Goal: Task Accomplishment & Management: Manage account settings

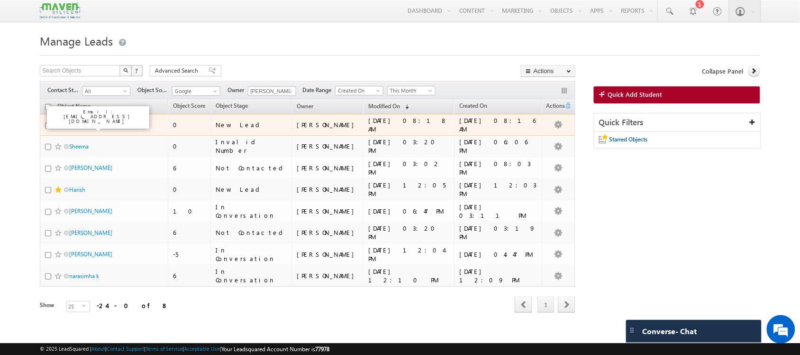
click at [80, 128] on link "[PERSON_NAME] S" at bounding box center [92, 124] width 47 height 7
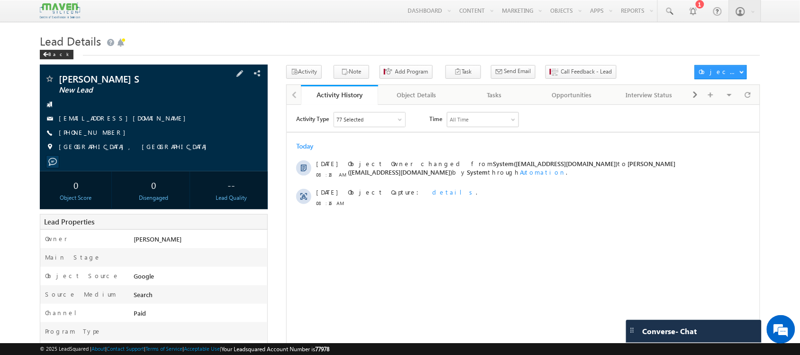
click at [89, 132] on span "+91-9345627989" at bounding box center [95, 132] width 72 height 9
click at [89, 132] on span "[PHONE_NUMBER]" at bounding box center [95, 132] width 72 height 9
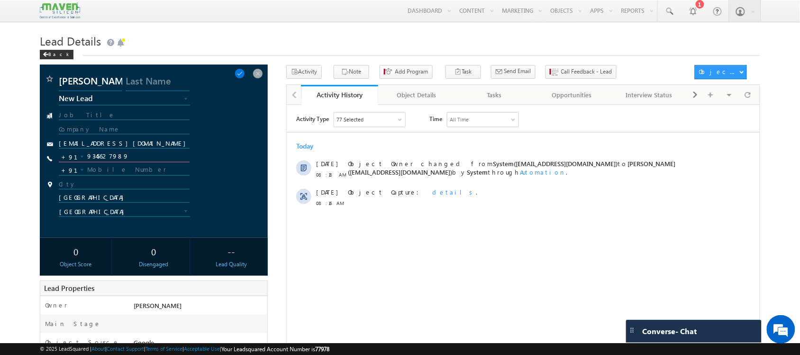
click at [114, 157] on input "9345627989" at bounding box center [124, 156] width 130 height 11
click at [110, 159] on input "9345627989" at bounding box center [124, 156] width 130 height 11
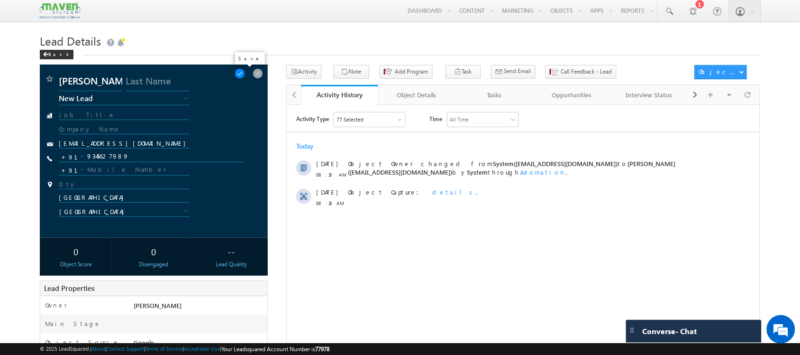
click at [245, 74] on span at bounding box center [240, 73] width 10 height 10
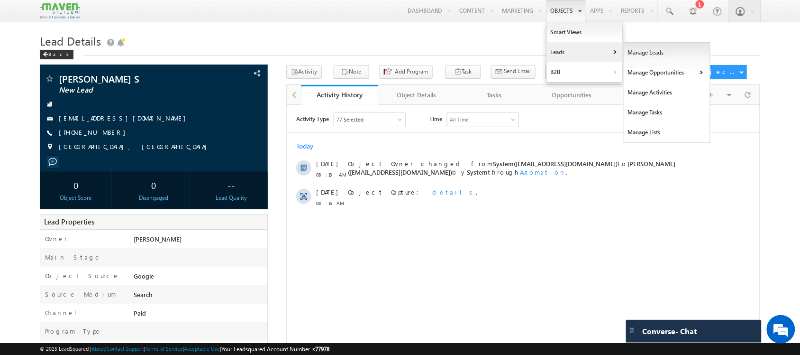
click at [633, 57] on link "Manage Leads" at bounding box center [667, 53] width 87 height 20
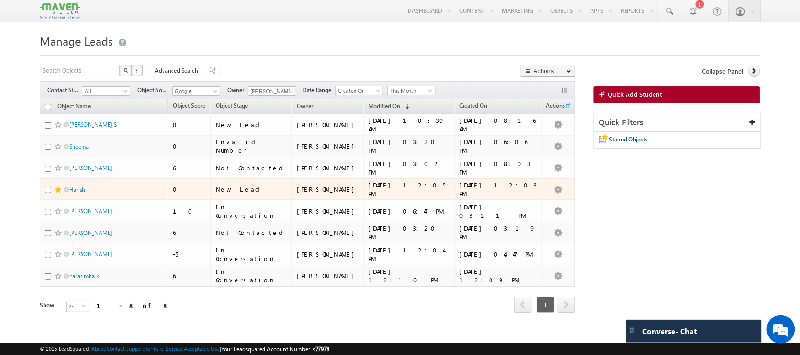
drag, startPoint x: 75, startPoint y: 194, endPoint x: 70, endPoint y: 197, distance: 5.7
click at [70, 197] on div "Harish" at bounding box center [104, 191] width 119 height 13
click at [82, 192] on link "Harish" at bounding box center [77, 189] width 16 height 7
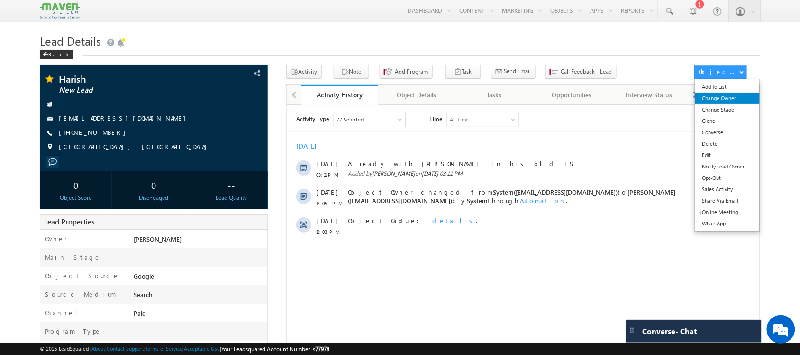
click at [728, 96] on link "Change Owner" at bounding box center [728, 97] width 65 height 11
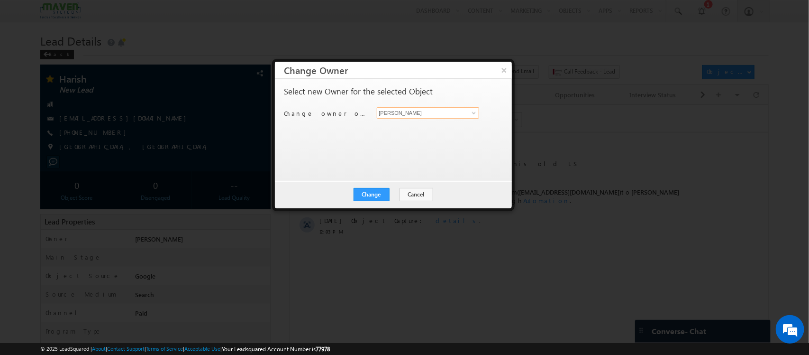
click at [431, 114] on input "[PERSON_NAME]" at bounding box center [428, 112] width 103 height 11
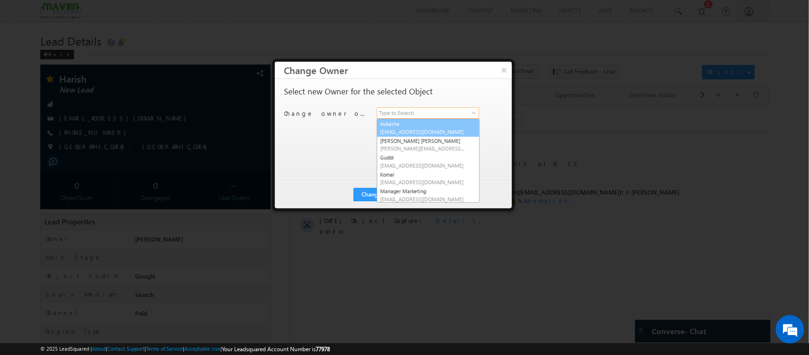
click at [447, 133] on span "lsq5@maven-silicon.com" at bounding box center [423, 131] width 85 height 7
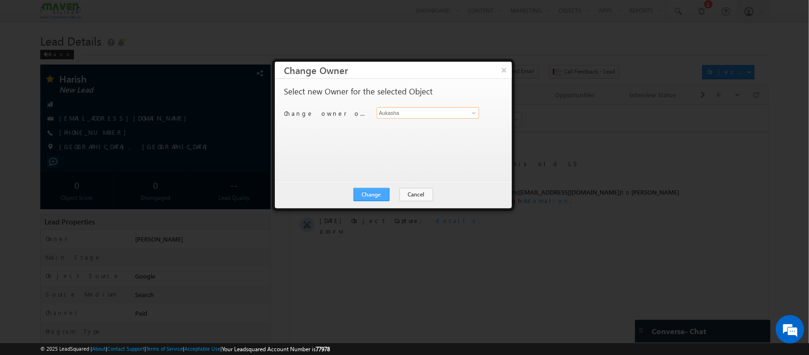
type input "Aukasha"
click at [374, 192] on button "Change" at bounding box center [372, 194] width 36 height 13
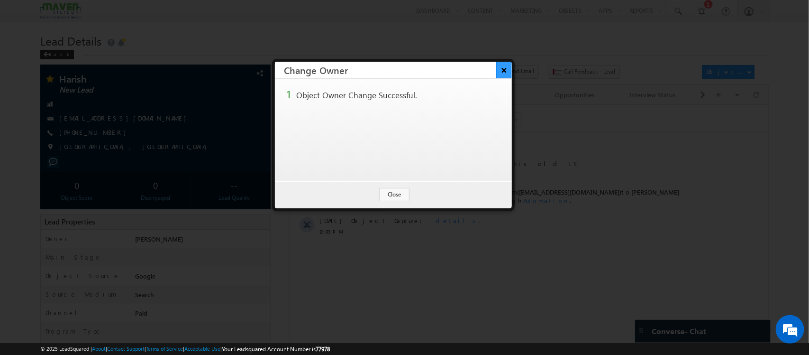
click at [499, 65] on button "×" at bounding box center [504, 70] width 16 height 17
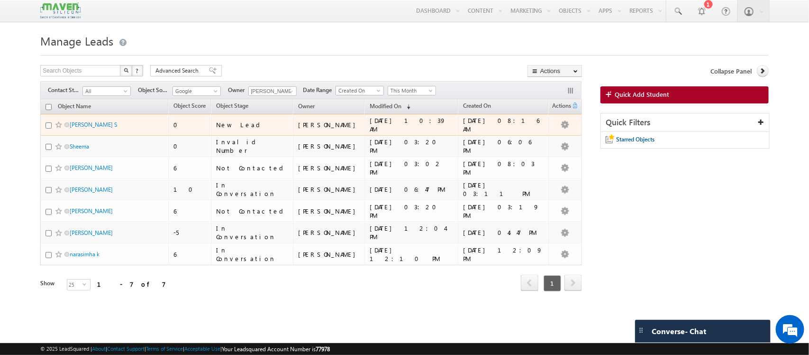
click at [122, 136] on td "Kapildev S" at bounding box center [104, 125] width 128 height 22
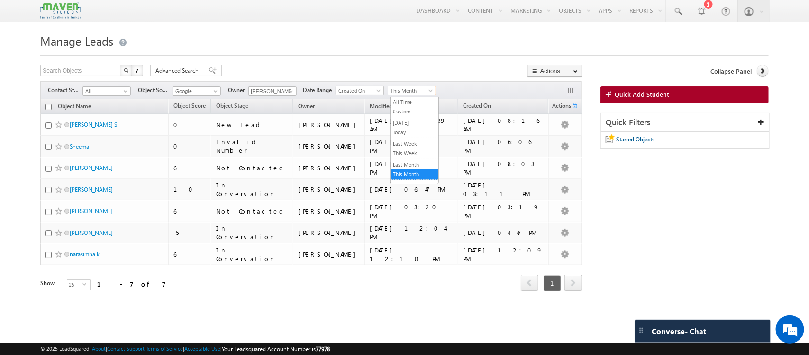
click at [411, 89] on span "This Month" at bounding box center [410, 90] width 45 height 9
click at [282, 94] on input "[PERSON_NAME]" at bounding box center [272, 90] width 48 height 9
click at [289, 95] on span at bounding box center [291, 92] width 8 height 8
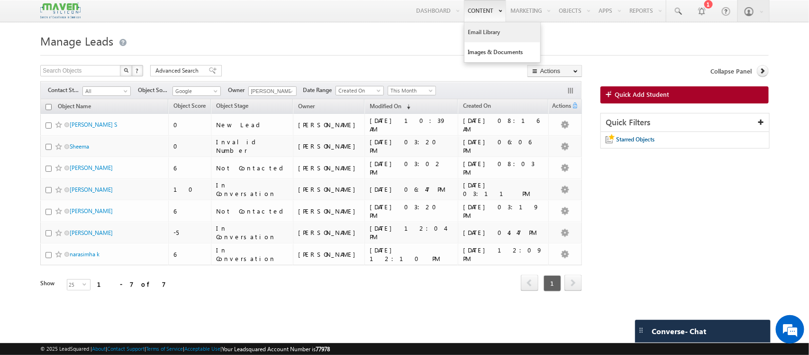
click at [476, 29] on link "Email Library" at bounding box center [503, 32] width 76 height 20
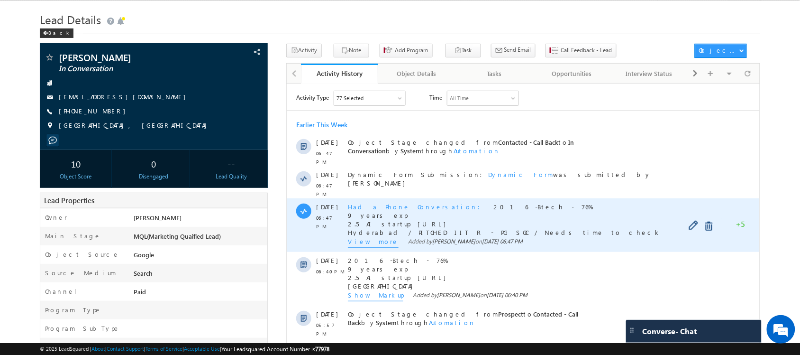
click at [368, 232] on div "Had a Phone Conversation 2016 -Btech - 76% 9 years exp 2.5 AI startup core.AI H…" at bounding box center [522, 225] width 348 height 54
click at [368, 237] on span "View more" at bounding box center [373, 242] width 51 height 10
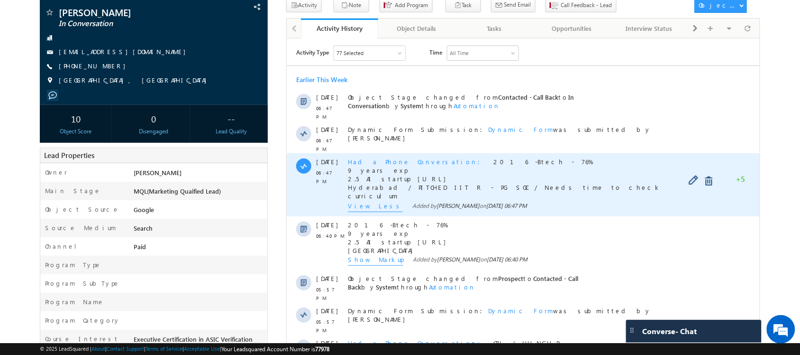
scroll to position [68, 0]
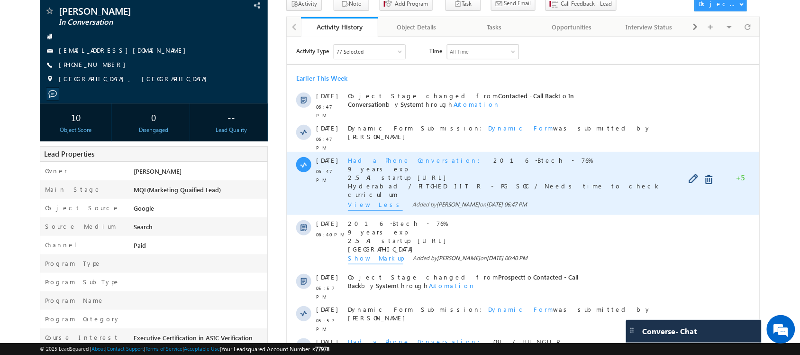
click at [373, 200] on span "View Less" at bounding box center [375, 205] width 55 height 10
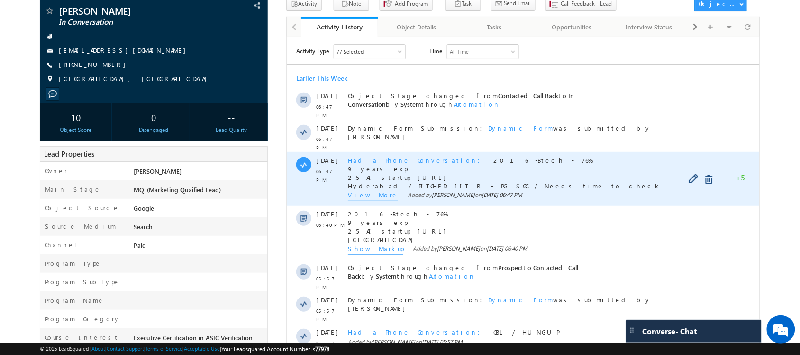
scroll to position [0, 0]
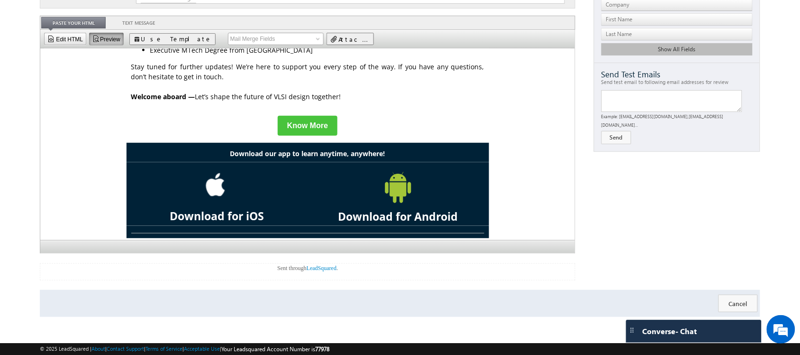
scroll to position [469, 0]
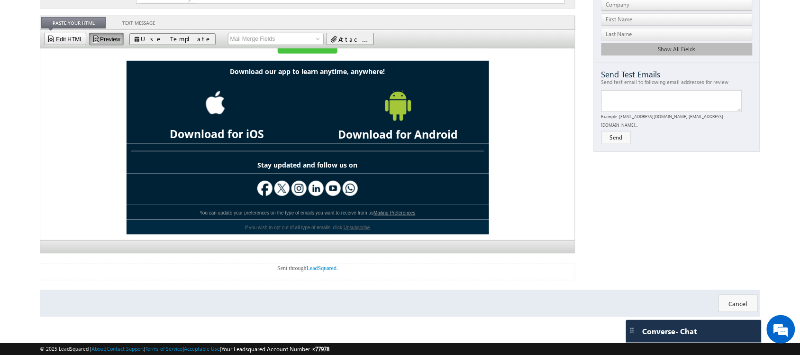
drag, startPoint x: 287, startPoint y: 110, endPoint x: 218, endPoint y: 134, distance: 73.2
click at [218, 134] on span "Download for iOS" at bounding box center [217, 133] width 94 height 15
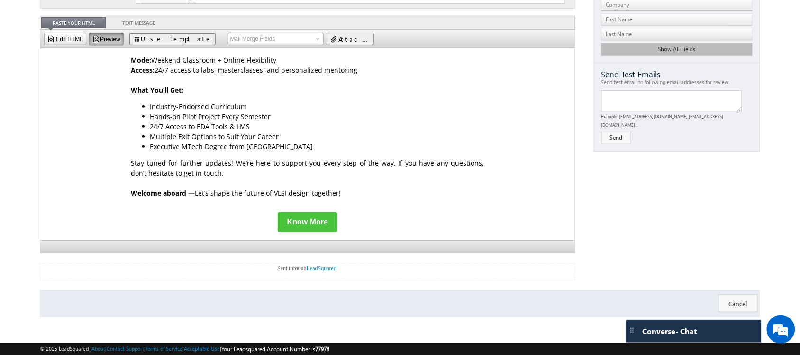
scroll to position [345, 0]
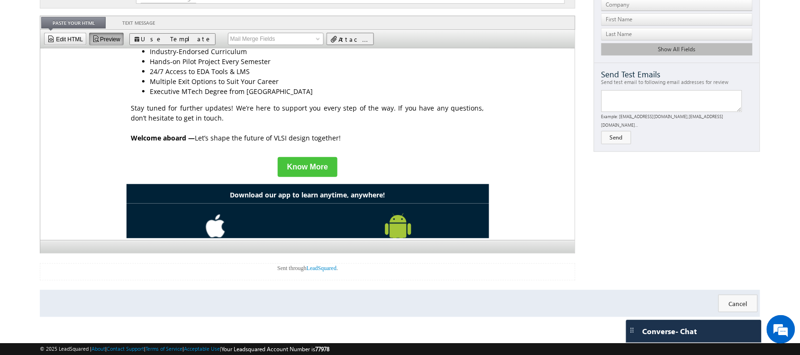
click at [292, 174] on span "Know More" at bounding box center [308, 166] width 60 height 20
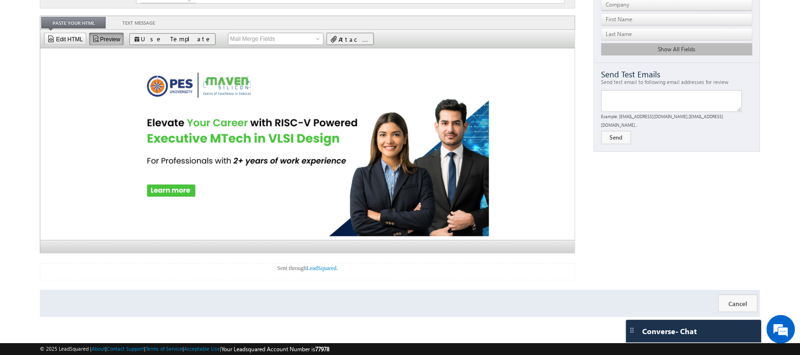
scroll to position [0, 0]
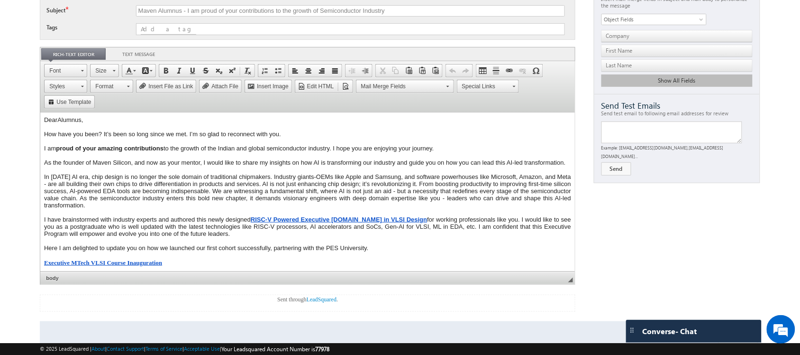
scroll to position [73, 0]
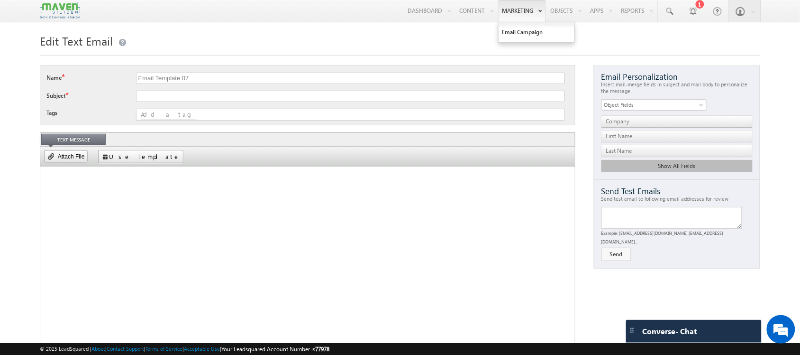
scroll to position [0, 0]
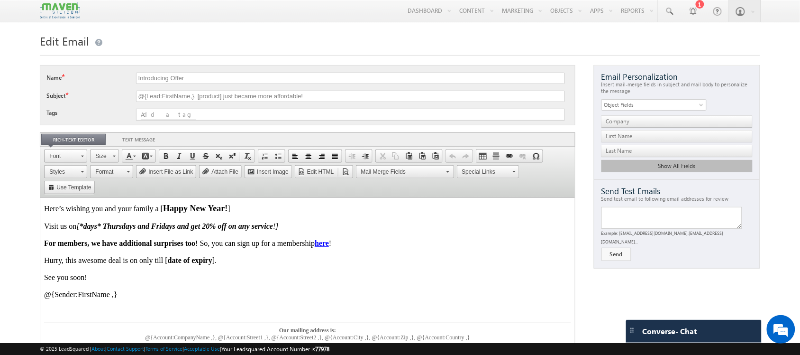
scroll to position [120, 0]
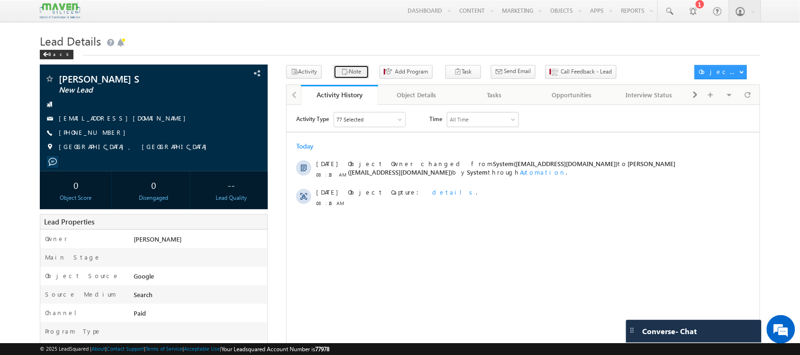
click at [345, 69] on button "Note" at bounding box center [352, 72] width 36 height 14
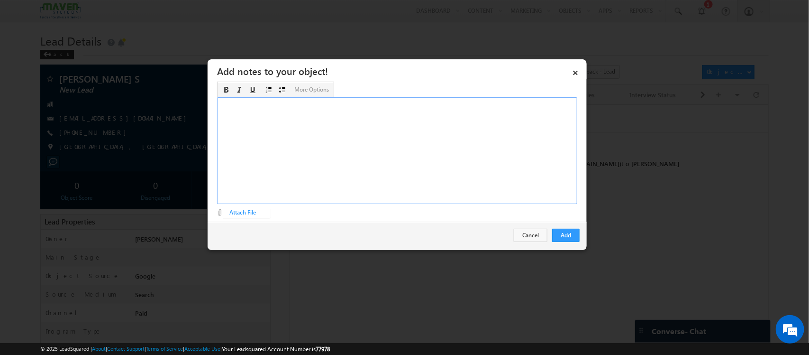
click at [420, 137] on div "Rich Text Editor, Description-inline-editor-div" at bounding box center [397, 150] width 360 height 107
click at [337, 119] on div "​ ECE - Final year - 2026" at bounding box center [397, 150] width 360 height 107
click at [319, 112] on div "ECE - Final year - 2026 / [PERSON_NAME] Engg College VLSI - Interested ​" at bounding box center [397, 150] width 360 height 107
click at [292, 119] on div "ECE - Final year - 2026 / [PERSON_NAME] Engg College VLSI - Interested ​" at bounding box center [397, 150] width 360 height 107
click at [575, 233] on button "Add" at bounding box center [565, 235] width 27 height 13
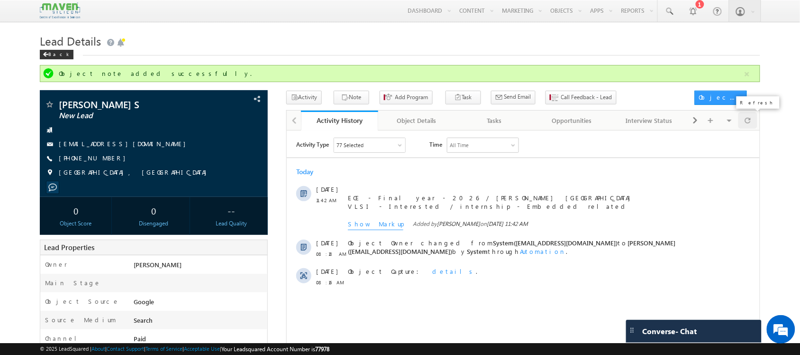
click at [745, 127] on span at bounding box center [748, 120] width 6 height 17
